Goal: Entertainment & Leisure: Browse casually

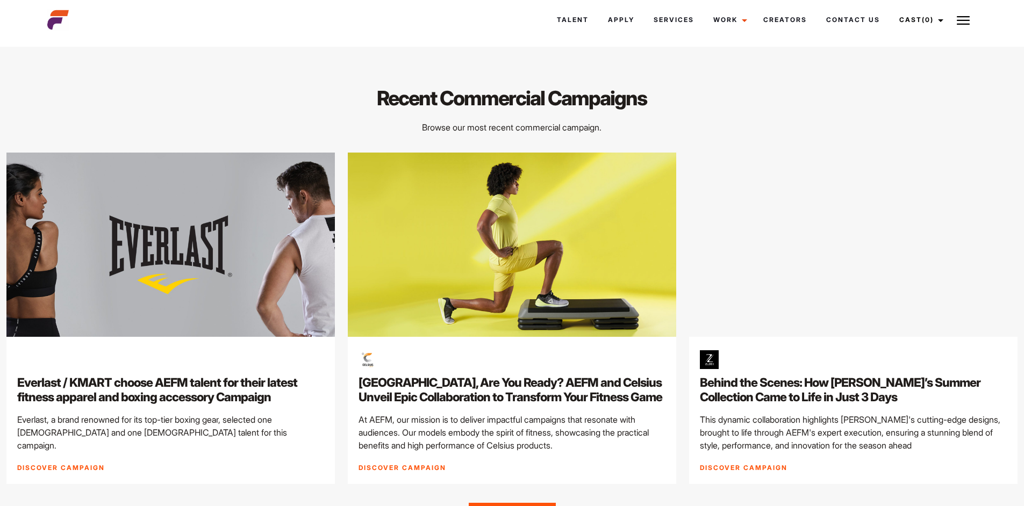
scroll to position [3116, 0]
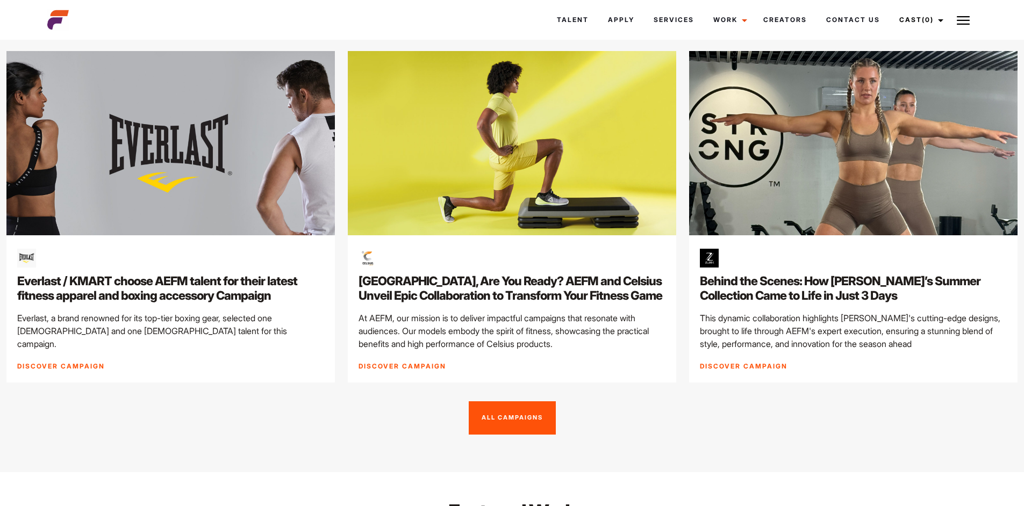
click at [961, 22] on img at bounding box center [962, 20] width 13 height 13
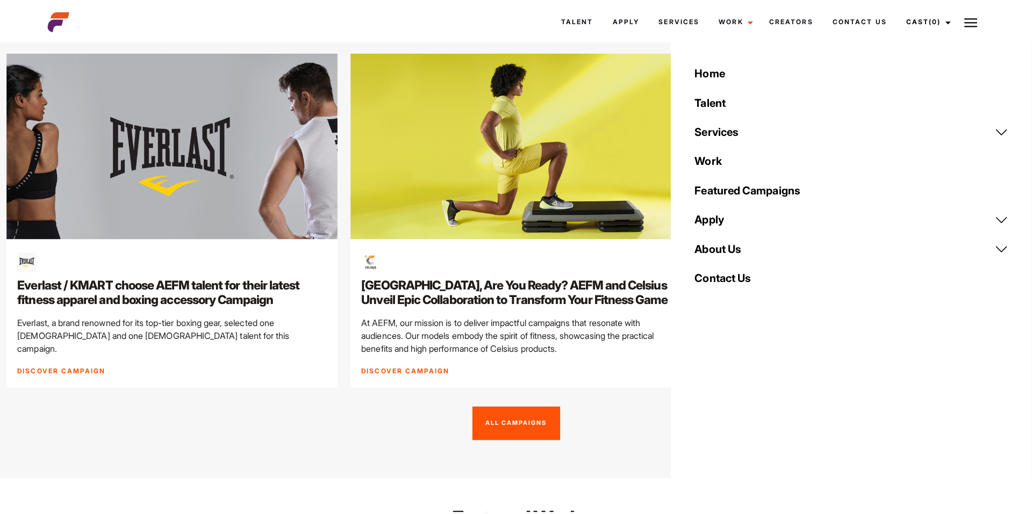
scroll to position [3131, 0]
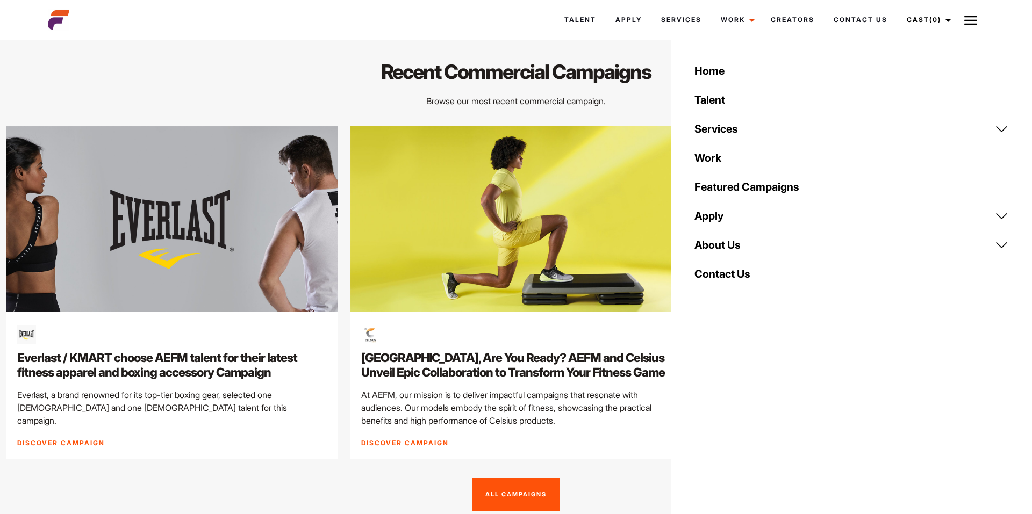
click at [748, 181] on link "Featured Campaigns" at bounding box center [851, 186] width 327 height 29
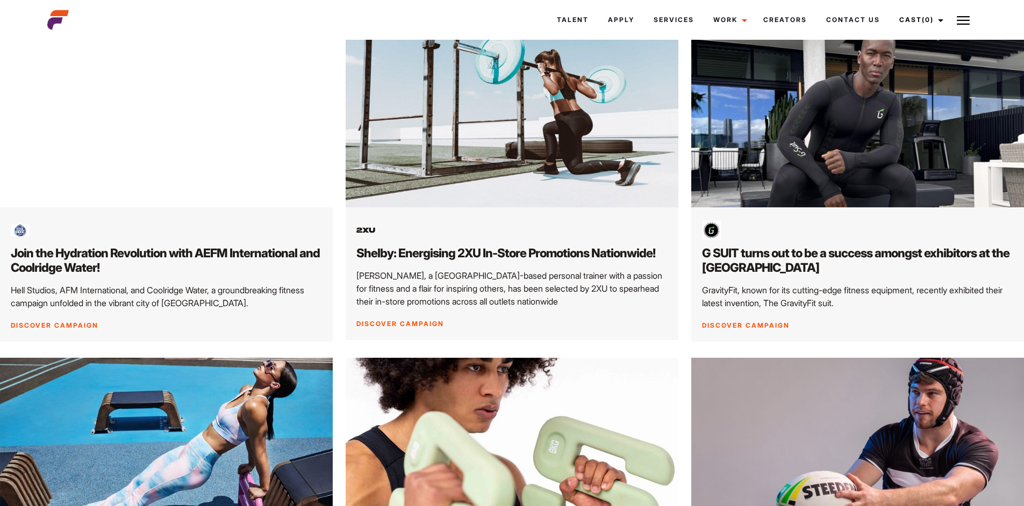
scroll to position [752, 0]
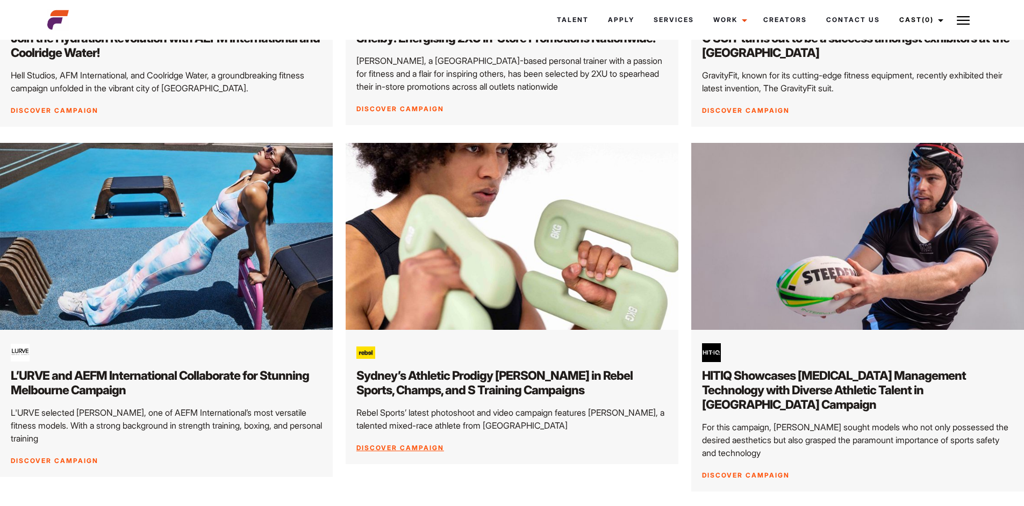
click at [496, 398] on h2 "Sydney’s Athletic Prodigy [PERSON_NAME] in Rebel Sports, Champs, and S Training…" at bounding box center [511, 383] width 311 height 29
click at [390, 380] on div "Sydney’s Athletic Prodigy [PERSON_NAME] in Rebel Sports, Champs, and S Training…" at bounding box center [511, 397] width 333 height 134
click at [415, 333] on img at bounding box center [511, 236] width 349 height 197
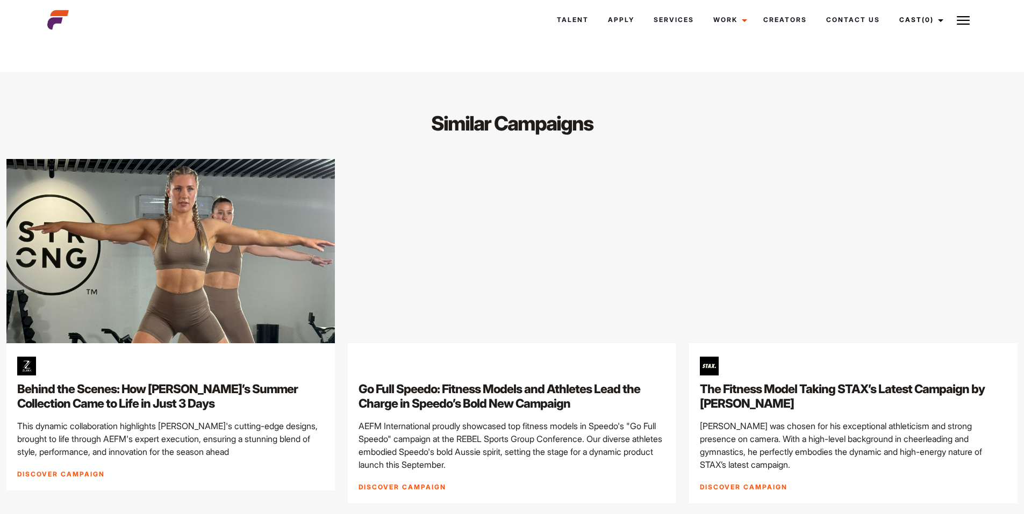
scroll to position [2955, 0]
